Goal: Transaction & Acquisition: Purchase product/service

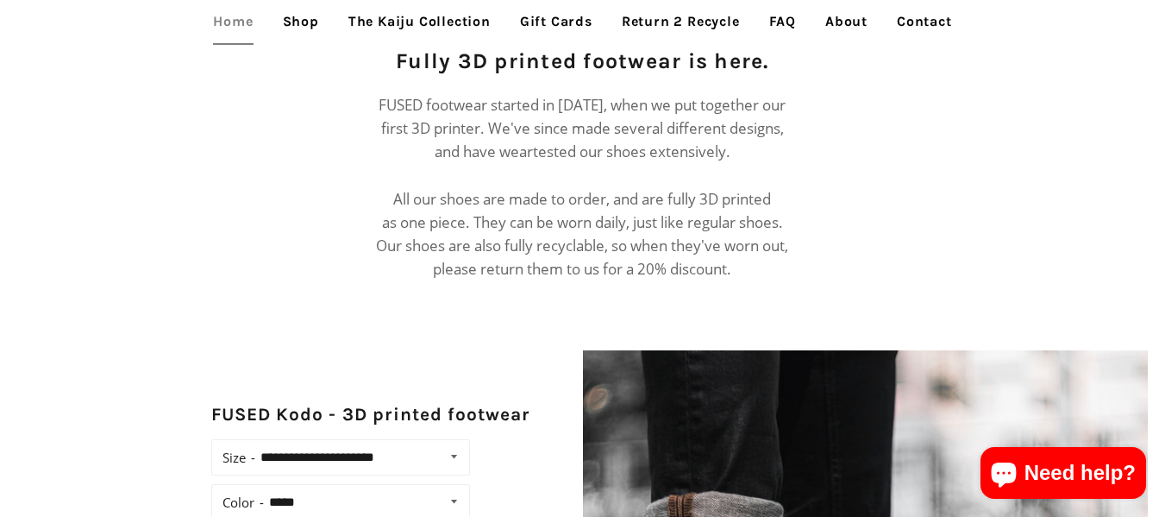
scroll to position [863, 0]
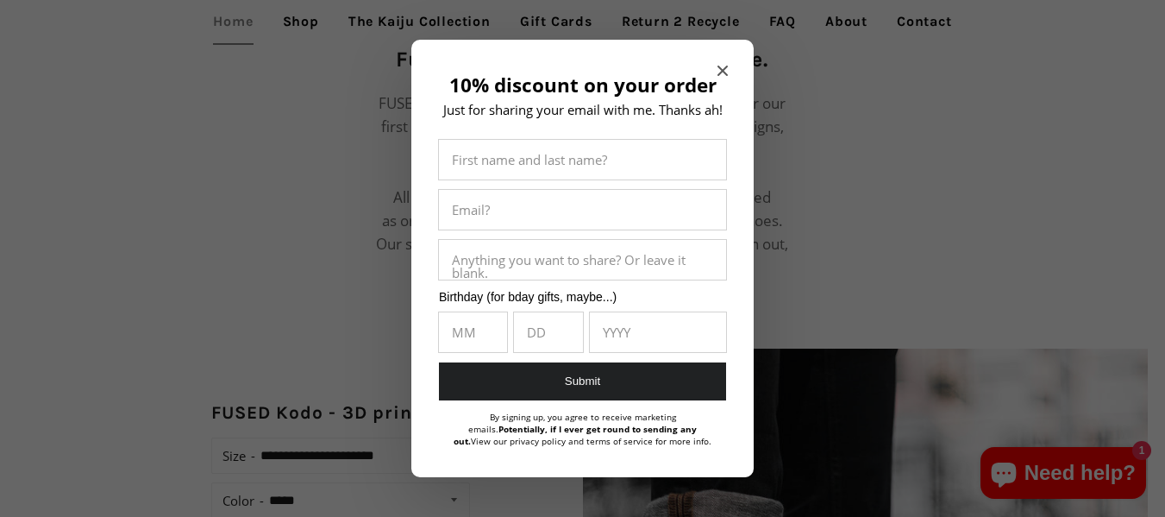
click at [724, 70] on icon "Close modal" at bounding box center [723, 71] width 10 height 10
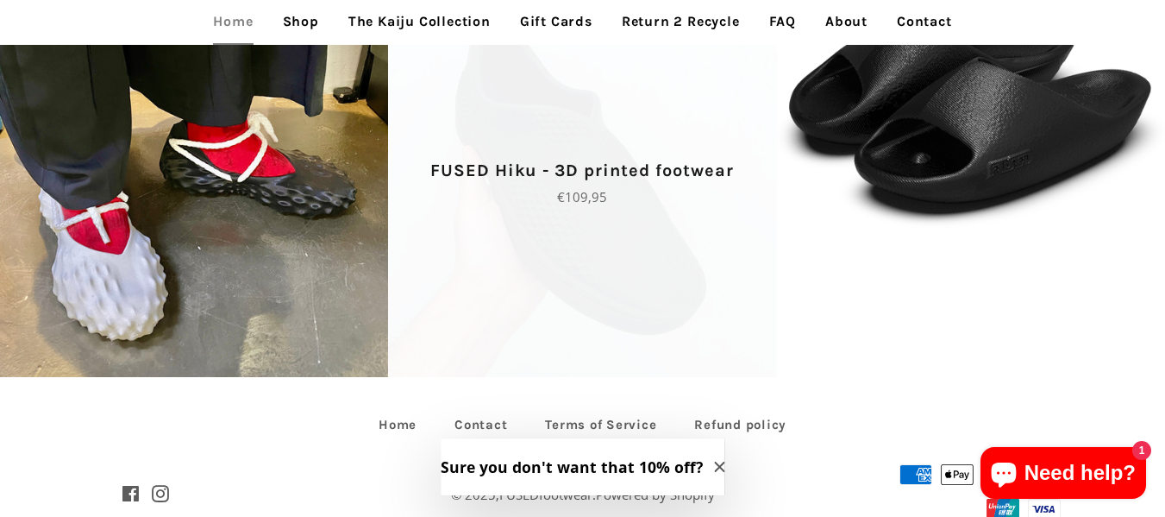
scroll to position [3621, 0]
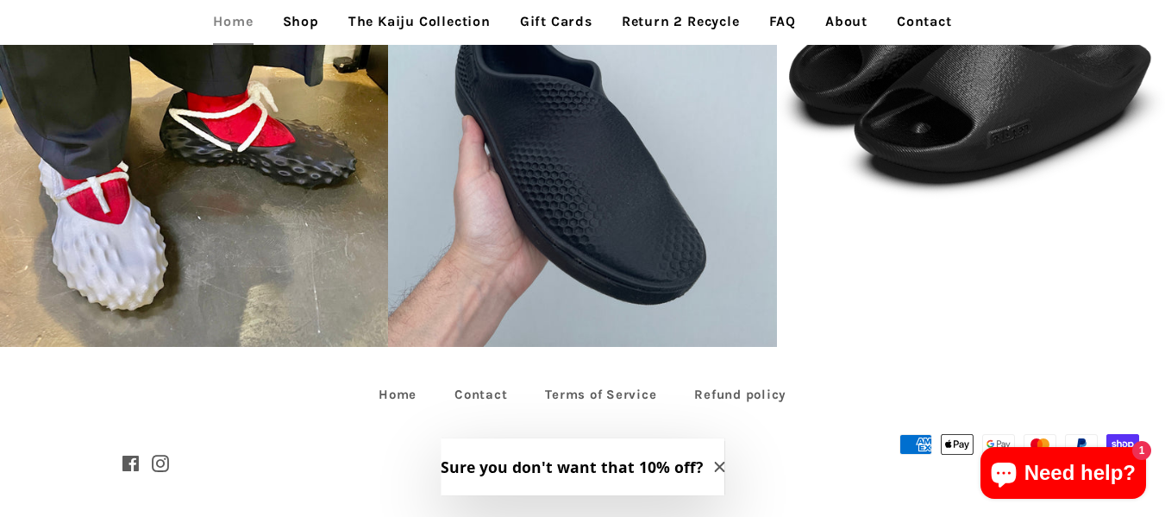
click at [303, 16] on link "Shop" at bounding box center [301, 21] width 62 height 43
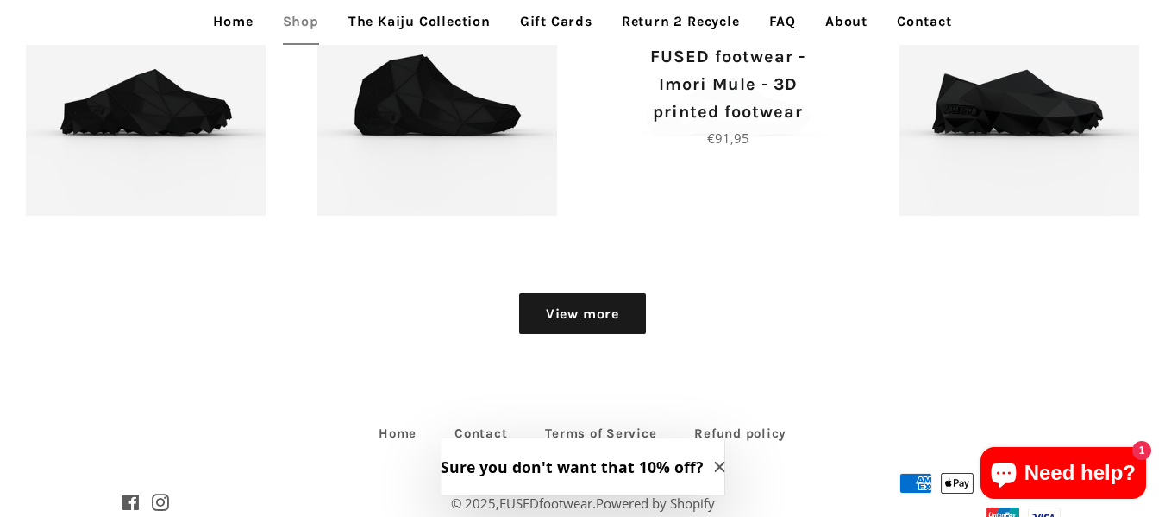
scroll to position [2130, 0]
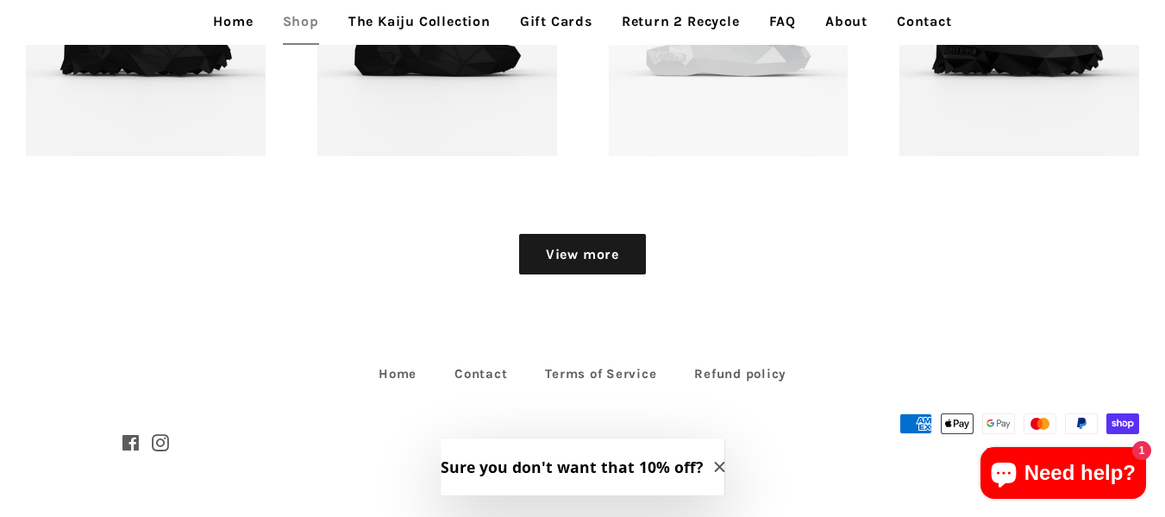
click at [564, 248] on link "View more" at bounding box center [582, 254] width 127 height 41
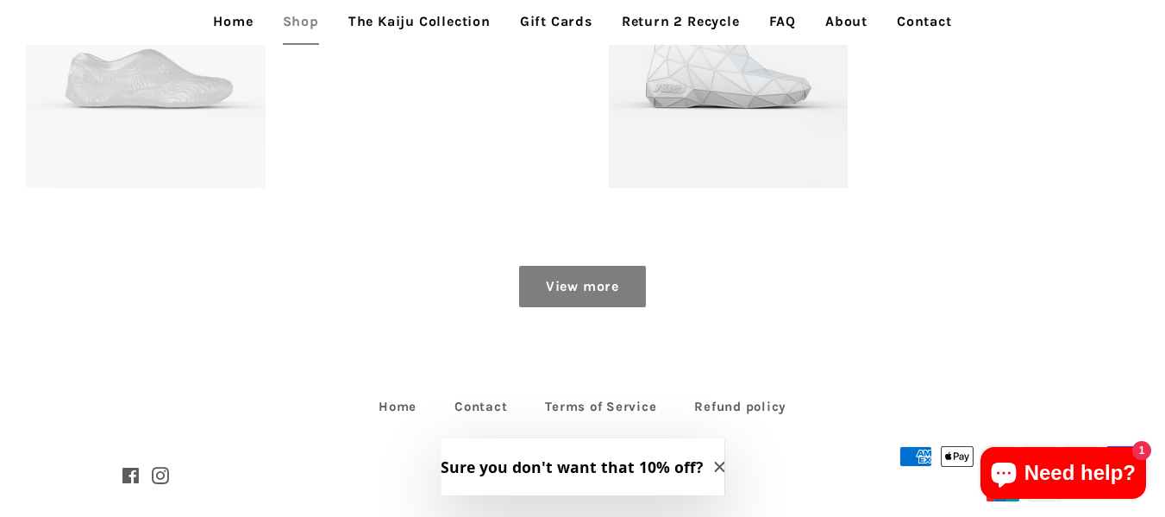
scroll to position [2713, 0]
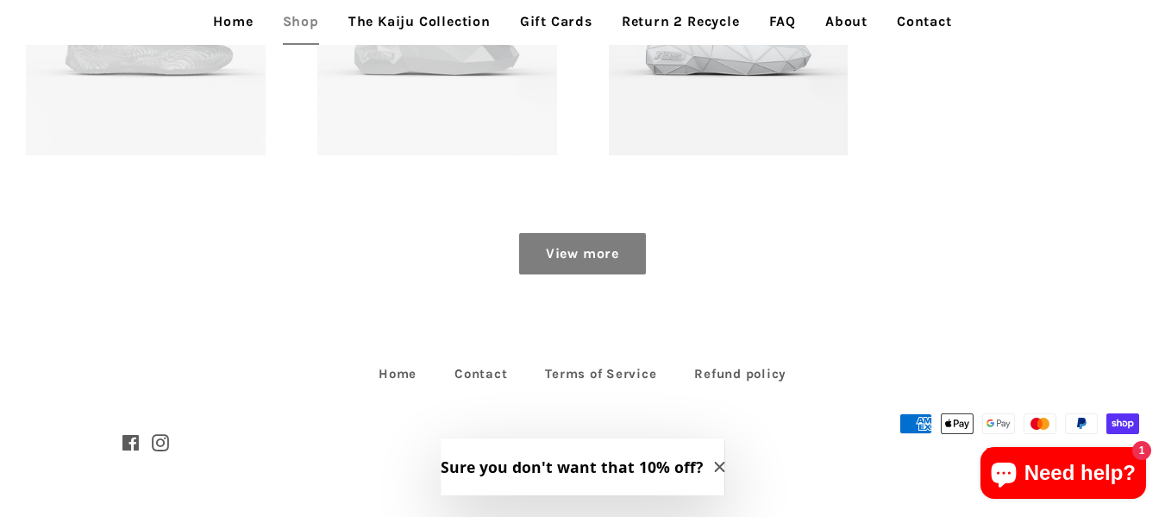
click at [573, 256] on link "View more" at bounding box center [582, 253] width 127 height 41
